Goal: Information Seeking & Learning: Learn about a topic

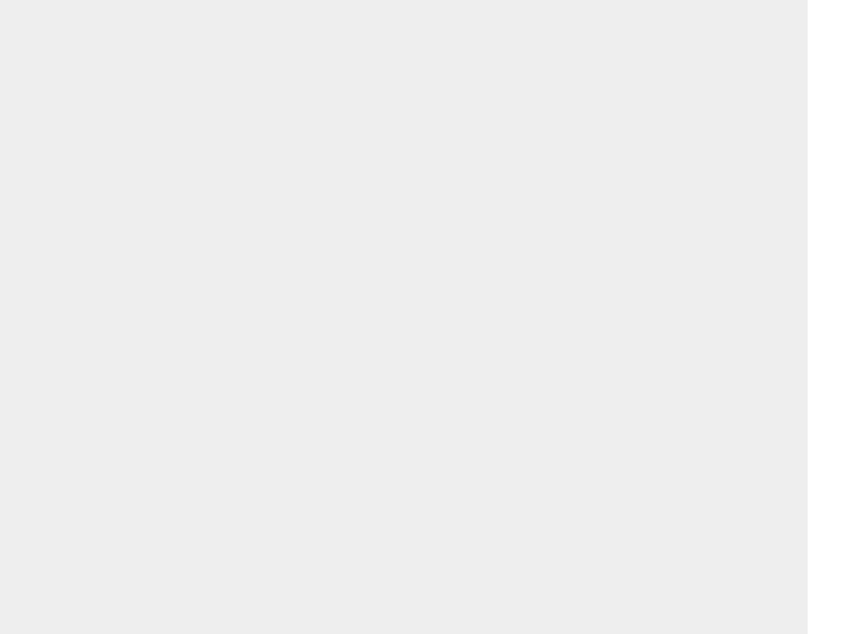
scroll to position [2151, 0]
